Goal: Check status: Check status

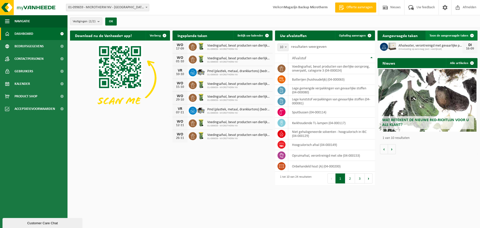
click at [438, 35] on span "Toon de aangevraagde taken" at bounding box center [449, 35] width 39 height 3
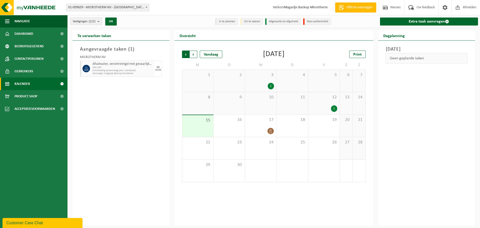
click at [195, 55] on span "Volgende" at bounding box center [194, 55] width 8 height 8
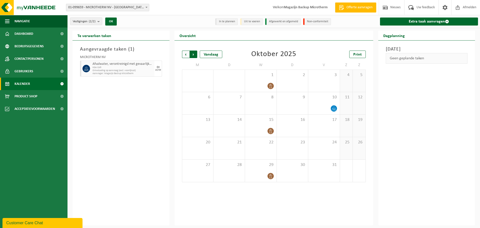
click at [186, 55] on span "Vorige" at bounding box center [186, 55] width 8 height 8
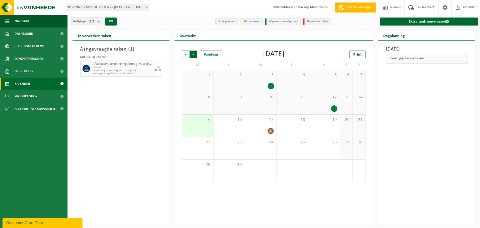
click at [184, 55] on span "Vorige" at bounding box center [186, 55] width 8 height 8
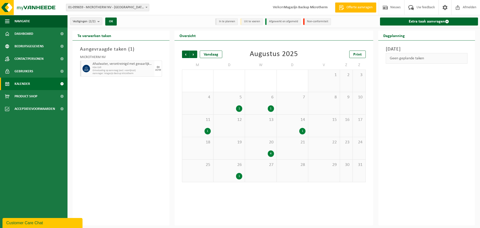
click at [239, 175] on div "1" at bounding box center [239, 176] width 6 height 7
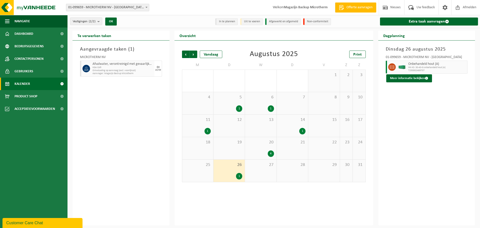
click at [269, 153] on div "4" at bounding box center [271, 153] width 6 height 7
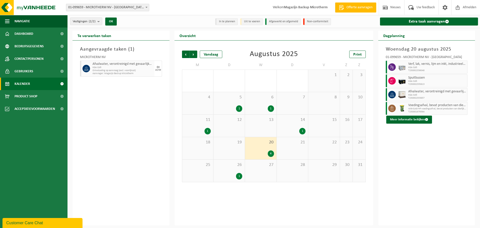
click at [303, 131] on div "1" at bounding box center [302, 131] width 6 height 7
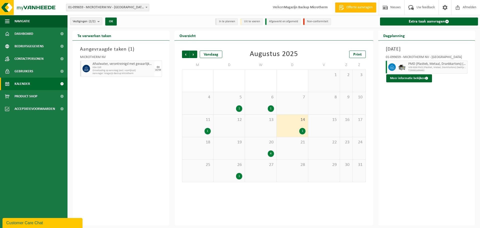
click at [269, 107] on div "1" at bounding box center [271, 108] width 6 height 7
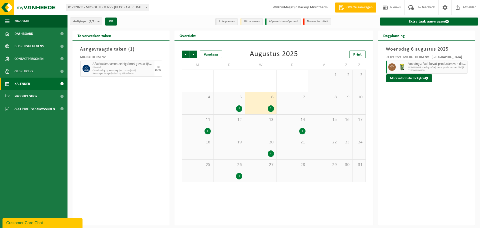
click at [232, 107] on div "1" at bounding box center [229, 108] width 26 height 7
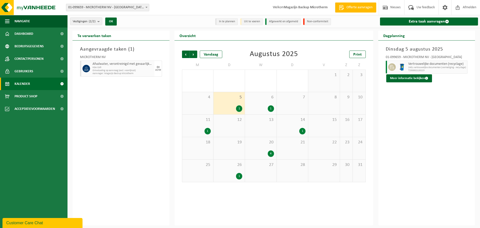
click at [206, 129] on div "1" at bounding box center [208, 131] width 6 height 7
